Goal: Task Accomplishment & Management: Use online tool/utility

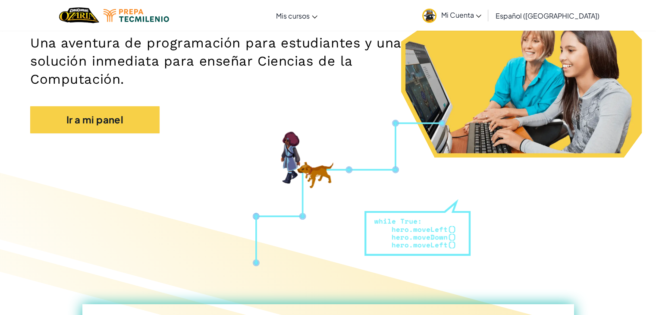
scroll to position [138, 0]
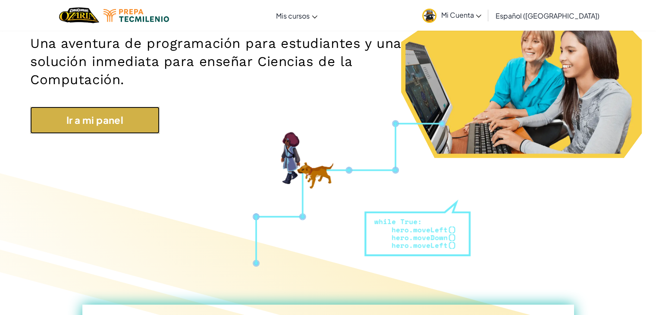
click at [135, 120] on link "Ir a mi panel" at bounding box center [94, 119] width 129 height 27
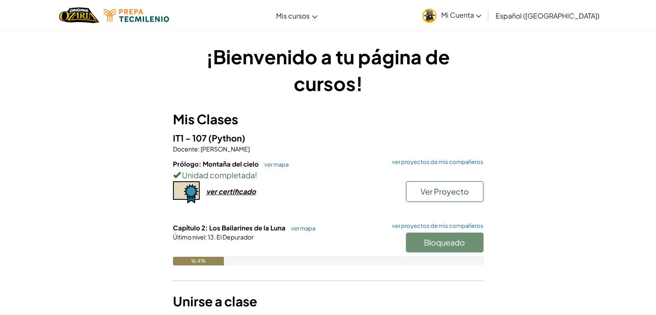
click at [411, 245] on div "Bloqueado" at bounding box center [440, 244] width 86 height 24
drag, startPoint x: 411, startPoint y: 245, endPoint x: 401, endPoint y: 237, distance: 12.8
click at [411, 245] on div "Bloqueado" at bounding box center [440, 244] width 86 height 24
click at [457, 188] on span "Ver Proyecto" at bounding box center [444, 191] width 48 height 10
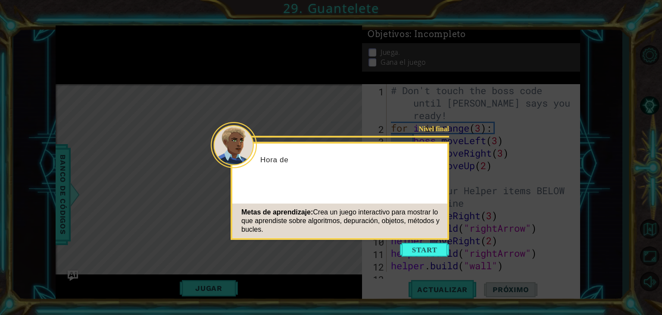
scroll to position [100, 0]
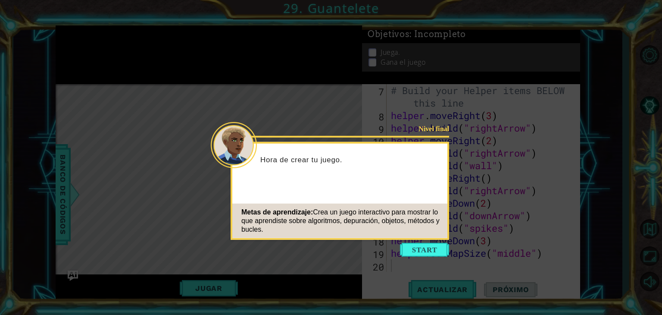
click at [444, 116] on icon at bounding box center [331, 157] width 662 height 315
click at [413, 250] on button "Start" at bounding box center [424, 250] width 49 height 14
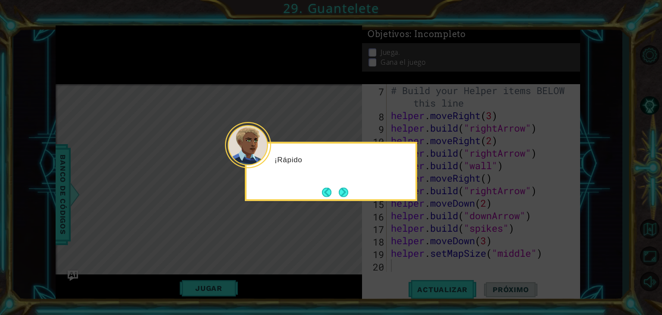
click at [413, 238] on icon at bounding box center [331, 157] width 662 height 315
click at [356, 198] on div "¡Rápido, nos estamos quedando sin tiempo" at bounding box center [331, 171] width 172 height 59
click at [354, 197] on div "¡Rápido, nos estamos quedando sin tiempo! Unos cambios" at bounding box center [331, 171] width 172 height 59
click at [353, 196] on div "¡Rápido, nos estamos quedando sin tiempo! Unos cambios más y el jue" at bounding box center [331, 171] width 172 height 59
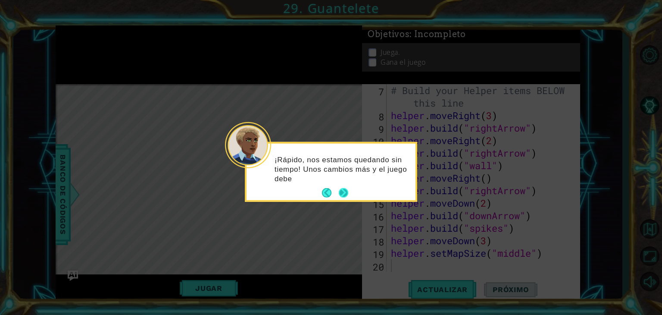
click at [347, 191] on button "Next" at bounding box center [344, 193] width 12 height 12
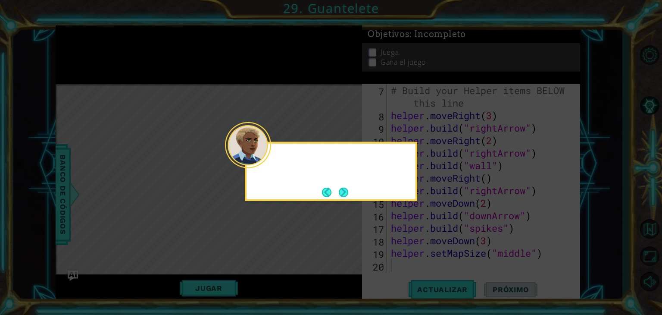
click at [347, 191] on button "Next" at bounding box center [344, 192] width 10 height 10
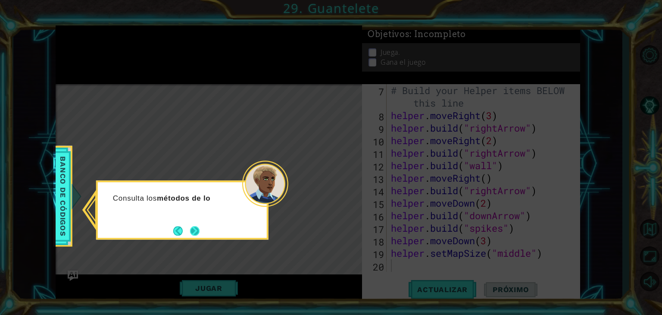
click at [199, 237] on button "Next" at bounding box center [194, 230] width 13 height 13
click at [199, 237] on div "Level Map" at bounding box center [255, 211] width 398 height 254
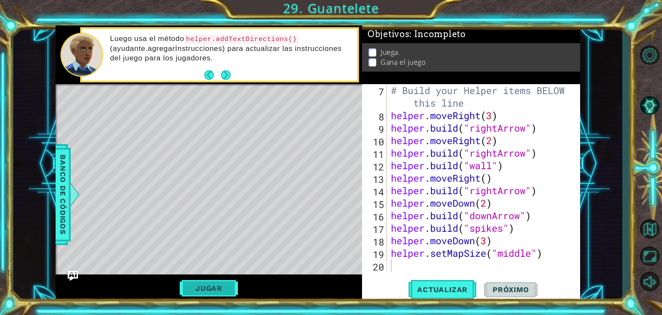
click at [195, 294] on button "Jugar" at bounding box center [209, 288] width 58 height 16
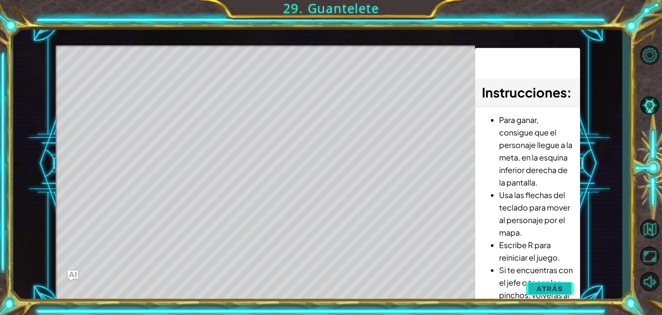
click at [544, 280] on div "1 ההההההההההההההההההההההההההההההההההההההההההההההההההההההההההההההההההההההההההההה…" at bounding box center [318, 163] width 525 height 277
click at [546, 282] on button "Atrás" at bounding box center [550, 288] width 48 height 17
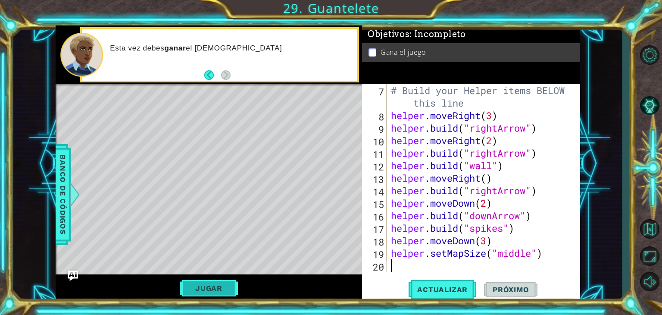
click at [222, 289] on button "Jugar" at bounding box center [209, 288] width 58 height 16
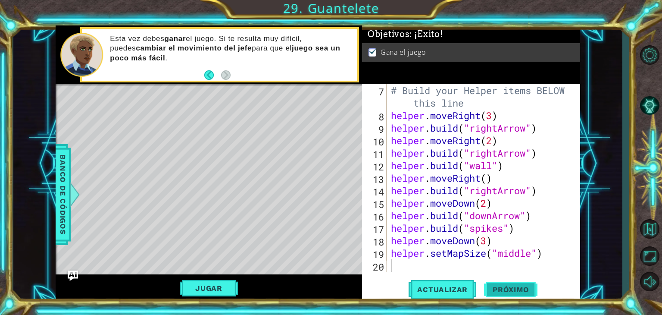
click at [519, 285] on button "Próximo" at bounding box center [510, 291] width 53 height 22
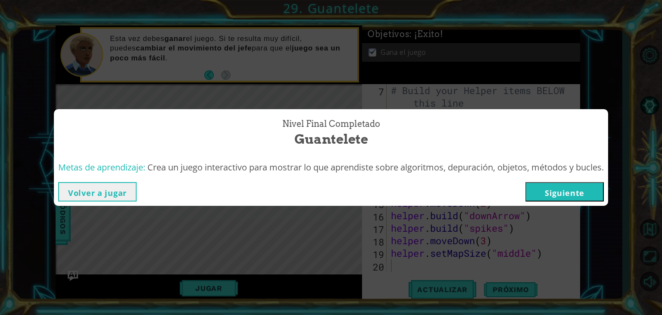
click at [550, 178] on div "Volver a jugar [GEOGRAPHIC_DATA]" at bounding box center [331, 192] width 554 height 28
click at [552, 194] on button "Siguiente" at bounding box center [565, 191] width 78 height 19
